Goal: Transaction & Acquisition: Purchase product/service

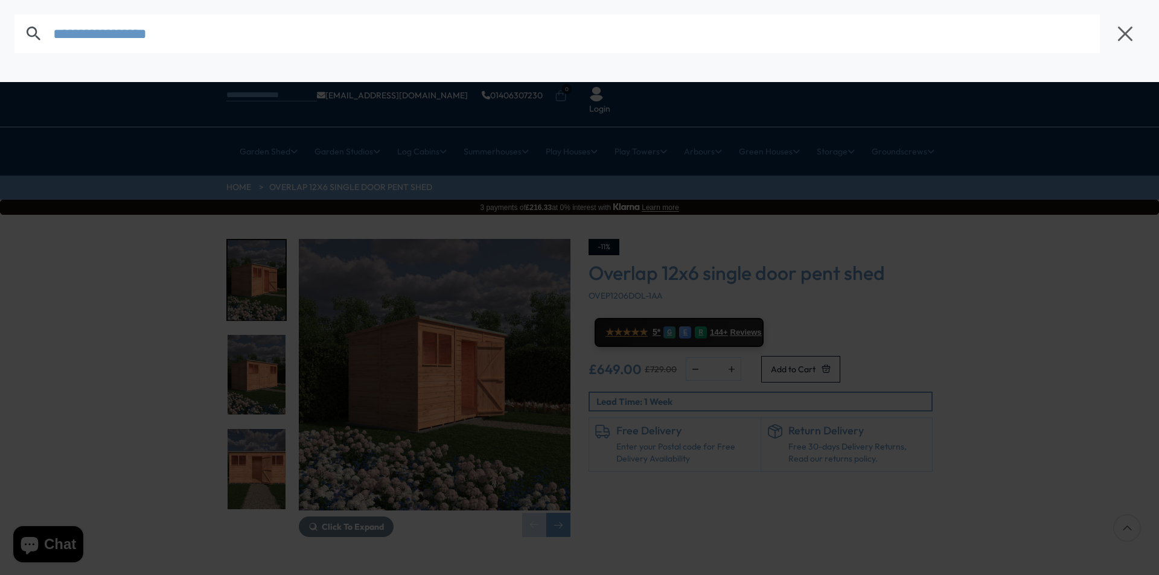
type input "******"
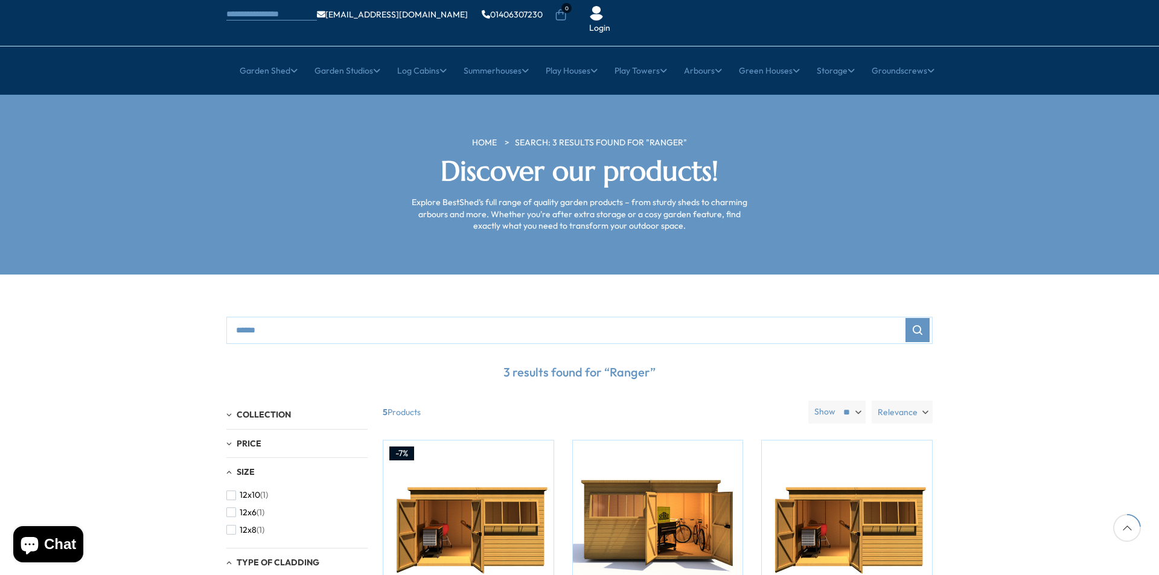
scroll to position [241, 0]
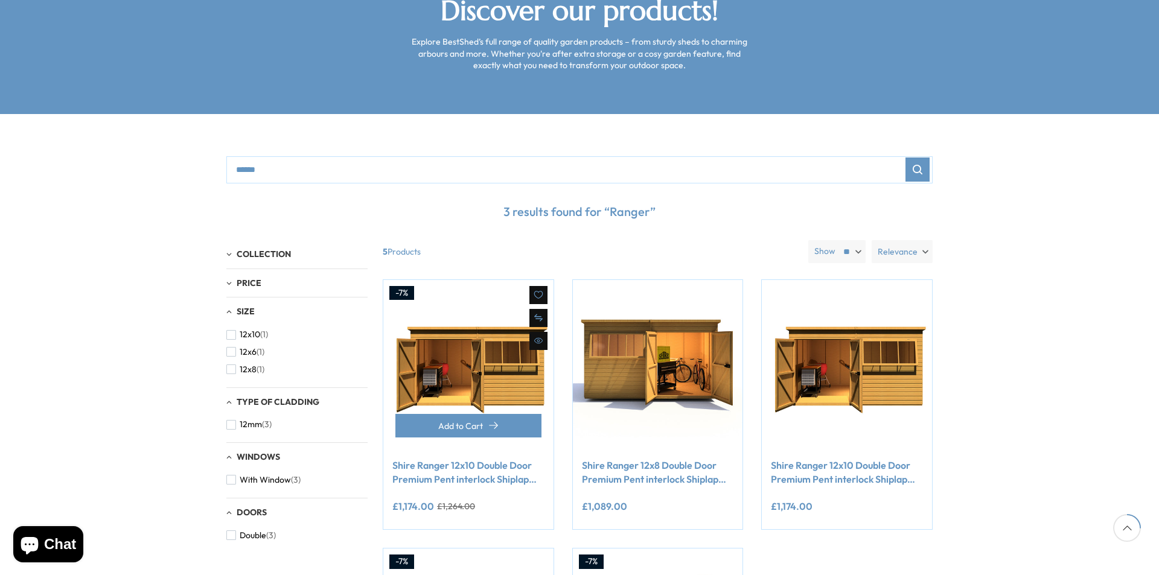
click at [432, 459] on link "Shire Ranger 12x10 Double Door Premium Pent interlock Shiplap Shed" at bounding box center [468, 472] width 152 height 27
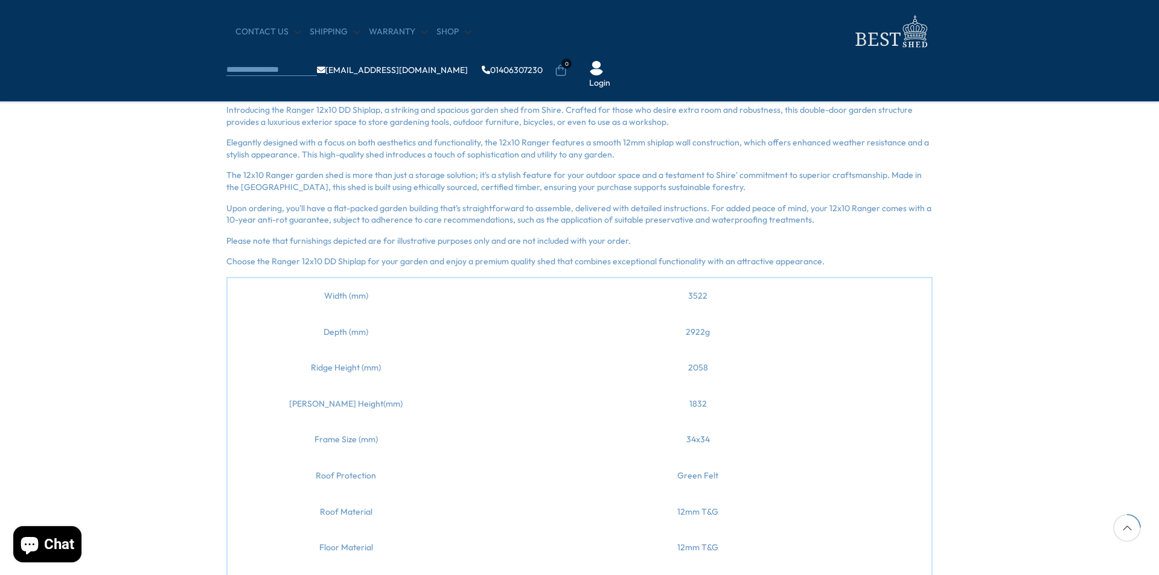
scroll to position [845, 0]
